Goal: Task Accomplishment & Management: Use online tool/utility

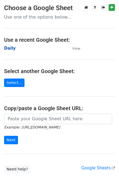
click at [10, 49] on strong "Daily" at bounding box center [10, 48] width 12 height 5
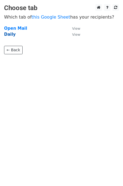
click at [12, 36] on strong "Daily" at bounding box center [10, 34] width 12 height 5
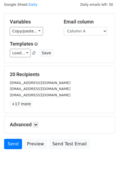
scroll to position [25, 0]
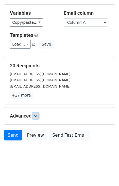
click at [39, 116] on link at bounding box center [36, 116] width 6 height 6
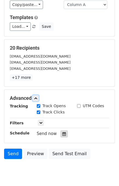
scroll to position [68, 0]
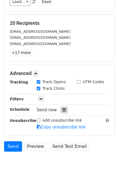
click at [62, 109] on icon at bounding box center [64, 110] width 4 height 4
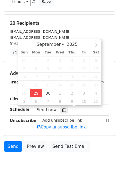
type input "2025-09-29 12:42"
type input "42"
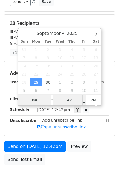
type input "04"
type input "2025-09-29 16:42"
click at [60, 99] on input "42" at bounding box center [69, 100] width 33 height 11
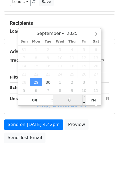
type input "00"
type input "2025-09-29 16:00"
click at [104, 130] on div "Send on Sep 29 at 4:42pm Preview Send Test Email" at bounding box center [59, 132] width 119 height 26
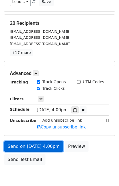
click at [50, 144] on link "Send on Sep 29 at 4:00pm" at bounding box center [33, 146] width 59 height 10
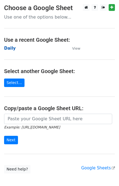
click at [13, 46] on strong "Daily" at bounding box center [10, 48] width 12 height 5
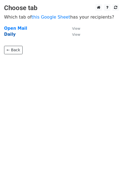
click at [11, 35] on strong "Daily" at bounding box center [10, 34] width 12 height 5
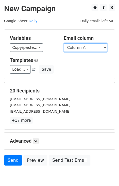
click at [88, 47] on select "Column A Column B Column C Column D Column E" at bounding box center [86, 47] width 44 height 8
select select "Column B"
click at [64, 43] on select "Column A Column B Column C Column D Column E" at bounding box center [86, 47] width 44 height 8
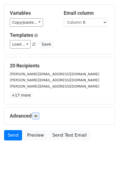
drag, startPoint x: 37, startPoint y: 114, endPoint x: 51, endPoint y: 115, distance: 14.2
click at [37, 114] on icon at bounding box center [35, 115] width 3 height 3
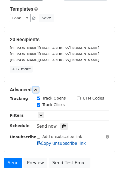
scroll to position [71, 0]
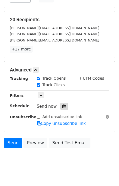
click at [62, 104] on icon at bounding box center [64, 106] width 4 height 4
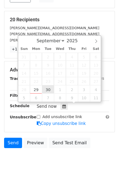
type input "2025-09-30 12:00"
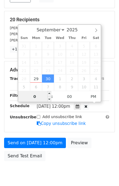
type input "05"
type input "2025-09-30 17:00"
click at [100, 138] on div "Send on Sep 30 at 12:00pm Preview Send Test Email" at bounding box center [59, 151] width 119 height 26
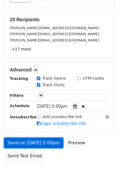
click at [51, 143] on link "Send on Sep 30 at 5:00pm" at bounding box center [33, 143] width 59 height 10
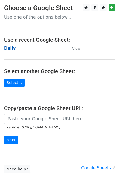
click at [9, 48] on strong "Daily" at bounding box center [10, 48] width 12 height 5
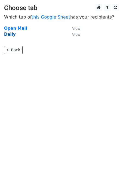
click at [7, 36] on strong "Daily" at bounding box center [10, 34] width 12 height 5
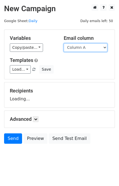
click at [90, 46] on select "Column A Column B Column C Column D Column E" at bounding box center [86, 47] width 44 height 8
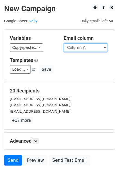
select select "Column C"
click at [64, 43] on select "Column A Column B Column C Column D Column E" at bounding box center [86, 47] width 44 height 8
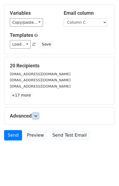
click at [37, 114] on icon at bounding box center [35, 115] width 3 height 3
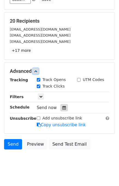
scroll to position [72, 0]
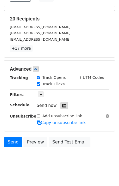
click at [62, 106] on icon at bounding box center [64, 106] width 4 height 4
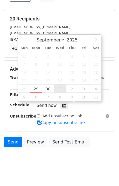
type input "2025-10-01 12:00"
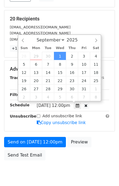
select select "9"
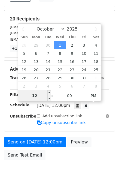
scroll to position [69, 0]
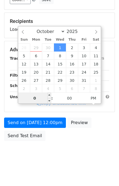
type input "06"
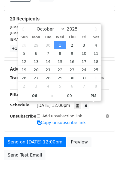
type input "2025-10-01 18:00"
click at [99, 137] on div "Send on Oct 1 at 12:00pm Preview Send Test Email" at bounding box center [59, 150] width 119 height 26
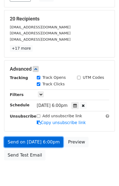
click at [46, 140] on link "Send on Oct 1 at 6:00pm" at bounding box center [33, 142] width 59 height 10
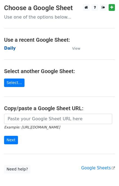
click at [11, 46] on strong "Daily" at bounding box center [10, 48] width 12 height 5
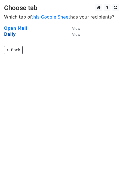
click at [11, 36] on strong "Daily" at bounding box center [10, 34] width 12 height 5
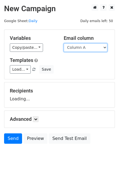
click at [85, 49] on select "Column A Column B Column C Column D Column E" at bounding box center [86, 47] width 44 height 8
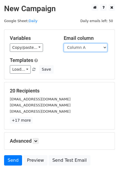
click at [80, 48] on select "Column A Column B Column C Column D Column E" at bounding box center [86, 47] width 44 height 8
select select "Column D"
click at [64, 43] on select "Column A Column B Column C Column D Column E" at bounding box center [86, 47] width 44 height 8
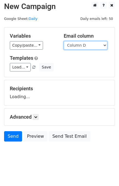
scroll to position [3, 0]
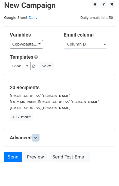
click at [37, 136] on icon at bounding box center [35, 137] width 3 height 3
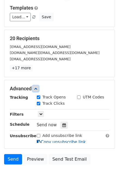
scroll to position [67, 0]
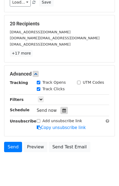
click at [62, 110] on icon at bounding box center [64, 110] width 4 height 4
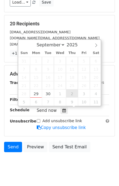
type input "2025-10-02 12:00"
select select "9"
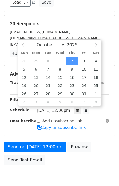
scroll to position [0, 0]
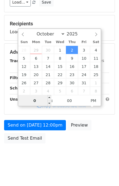
type input "07"
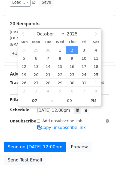
type input "2025-10-02 19:00"
click at [104, 147] on div "Send on Oct 2 at 12:00pm Preview Send Test Email" at bounding box center [59, 155] width 119 height 26
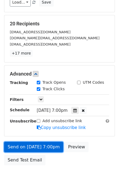
click at [46, 144] on link "Send on Oct 2 at 7:00pm" at bounding box center [33, 147] width 59 height 10
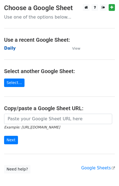
click at [11, 47] on strong "Daily" at bounding box center [10, 48] width 12 height 5
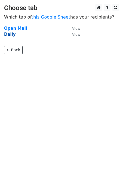
click at [11, 34] on strong "Daily" at bounding box center [10, 34] width 12 height 5
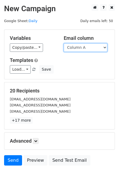
click at [80, 49] on select "Column A Column B Column C Column D Column E" at bounding box center [86, 47] width 44 height 8
select select "Column E"
click at [64, 43] on select "Column A Column B Column C Column D Column E" at bounding box center [86, 47] width 44 height 8
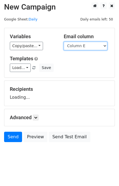
scroll to position [3, 0]
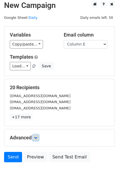
click at [36, 136] on icon at bounding box center [35, 137] width 3 height 3
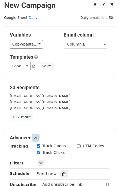
scroll to position [75, 0]
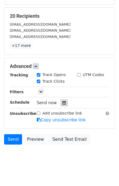
click at [63, 102] on div at bounding box center [63, 102] width 7 height 7
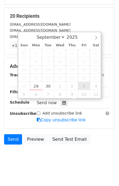
type input "[DATE] 12:00"
select select "9"
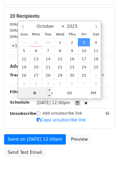
type input "08"
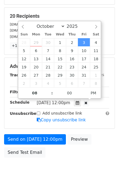
type input "[DATE] 20:00"
click at [106, 142] on div "Send on [DATE] 12:00pm Preview Send Test Email" at bounding box center [59, 147] width 119 height 26
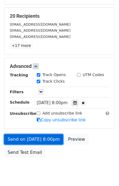
click at [47, 135] on link "Send on [DATE] 8:00pm" at bounding box center [33, 139] width 59 height 10
